Goal: Task Accomplishment & Management: Manage account settings

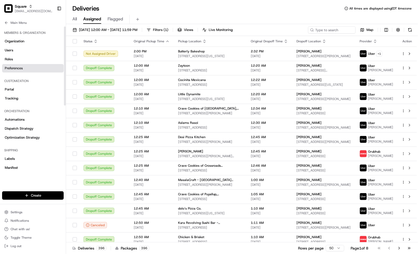
click at [26, 72] on link "Preferences" at bounding box center [33, 68] width 62 height 8
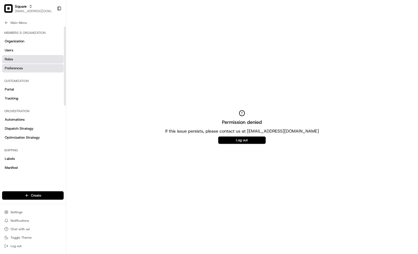
click at [25, 61] on link "Roles" at bounding box center [33, 59] width 62 height 8
click at [34, 51] on link "Users" at bounding box center [33, 50] width 62 height 8
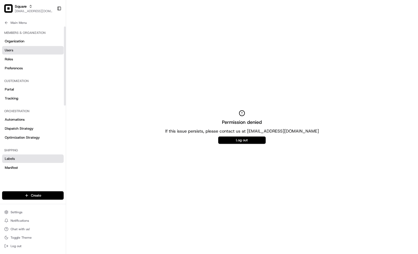
click at [31, 160] on link "Labels" at bounding box center [33, 158] width 62 height 8
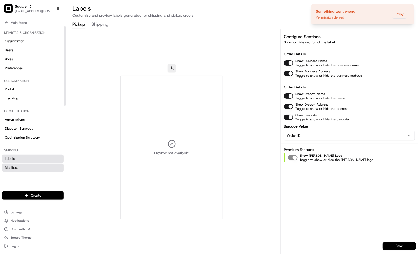
click at [26, 166] on link "Manifest" at bounding box center [33, 167] width 62 height 8
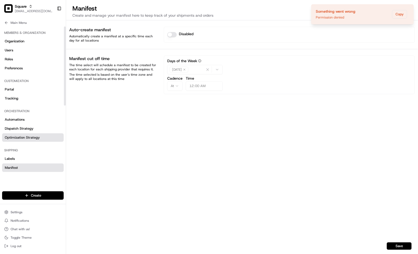
click at [28, 137] on span "Optimization Strategy" at bounding box center [22, 137] width 35 height 5
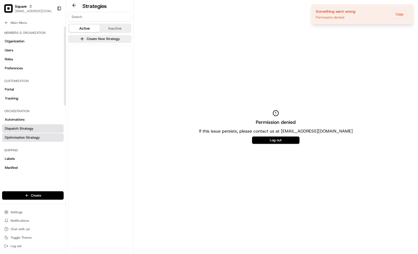
click at [29, 127] on span "Dispatch Strategy" at bounding box center [19, 128] width 29 height 5
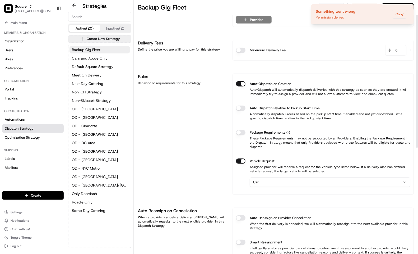
scroll to position [21, 0]
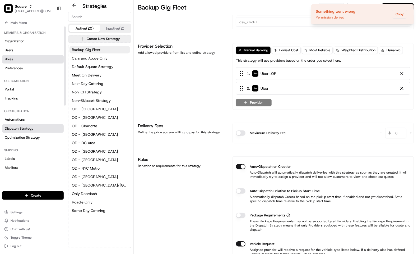
click at [27, 58] on link "Roles" at bounding box center [33, 59] width 62 height 8
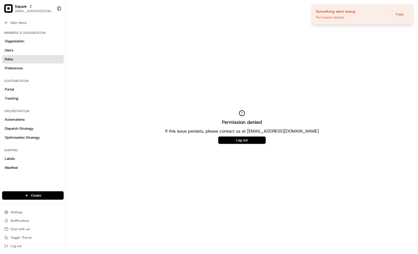
click at [46, 175] on div "Main Menu Members & Organization Organization Users Roles Preferences Customiza…" at bounding box center [33, 102] width 66 height 170
click at [16, 22] on span "Main Menu" at bounding box center [19, 23] width 16 height 4
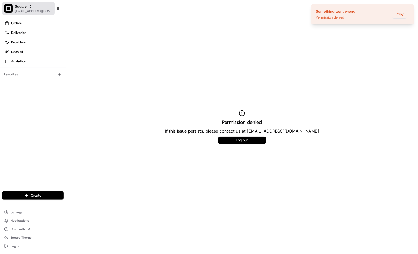
click at [21, 10] on span "[EMAIL_ADDRESS][DOMAIN_NAME]" at bounding box center [34, 11] width 38 height 4
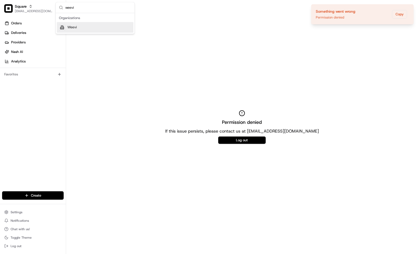
type input "weevi"
click at [67, 27] on div "Weevi" at bounding box center [95, 27] width 77 height 11
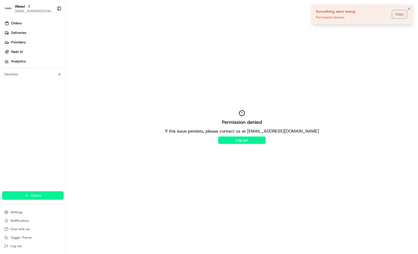
click at [397, 16] on button "Copy" at bounding box center [399, 14] width 15 height 8
click at [244, 143] on button "Log out" at bounding box center [242, 139] width 48 height 7
